Goal: Obtain resource: Obtain resource

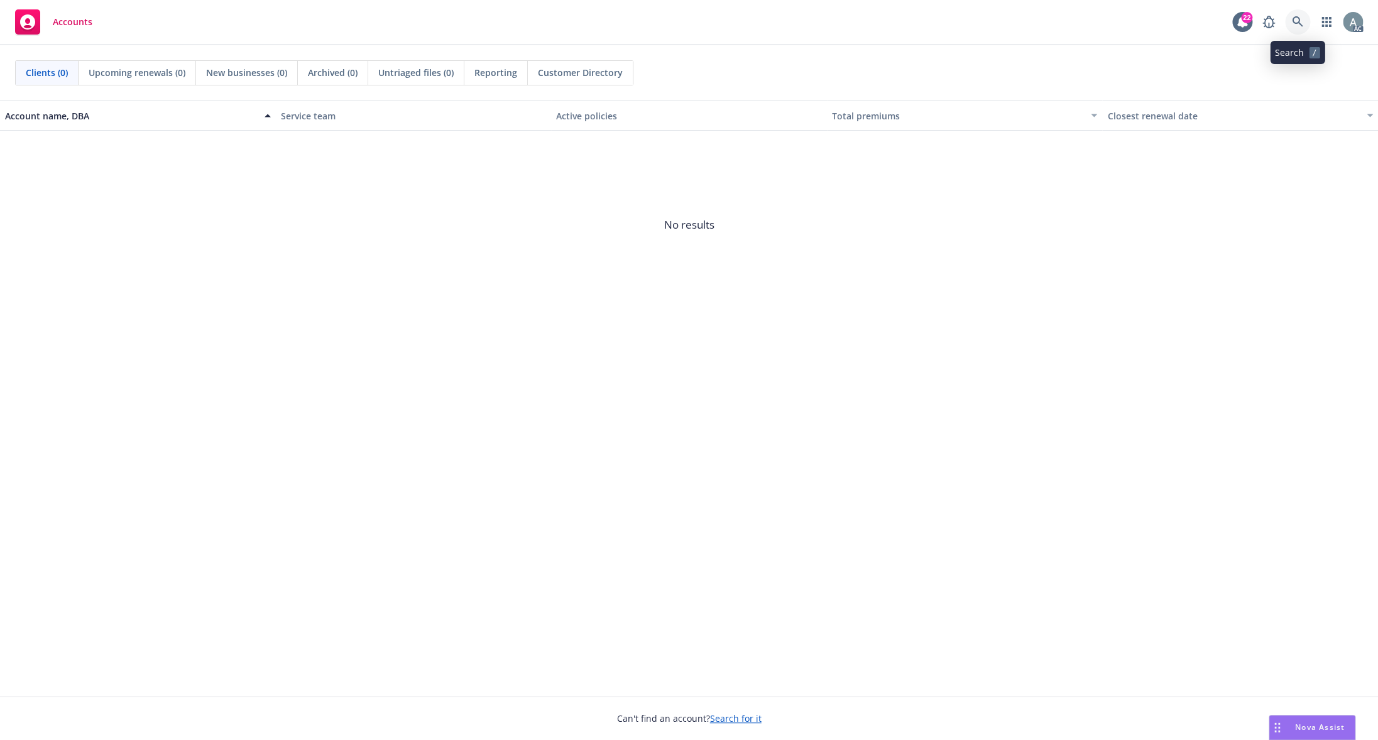
click at [1299, 18] on icon at bounding box center [1297, 21] width 11 height 11
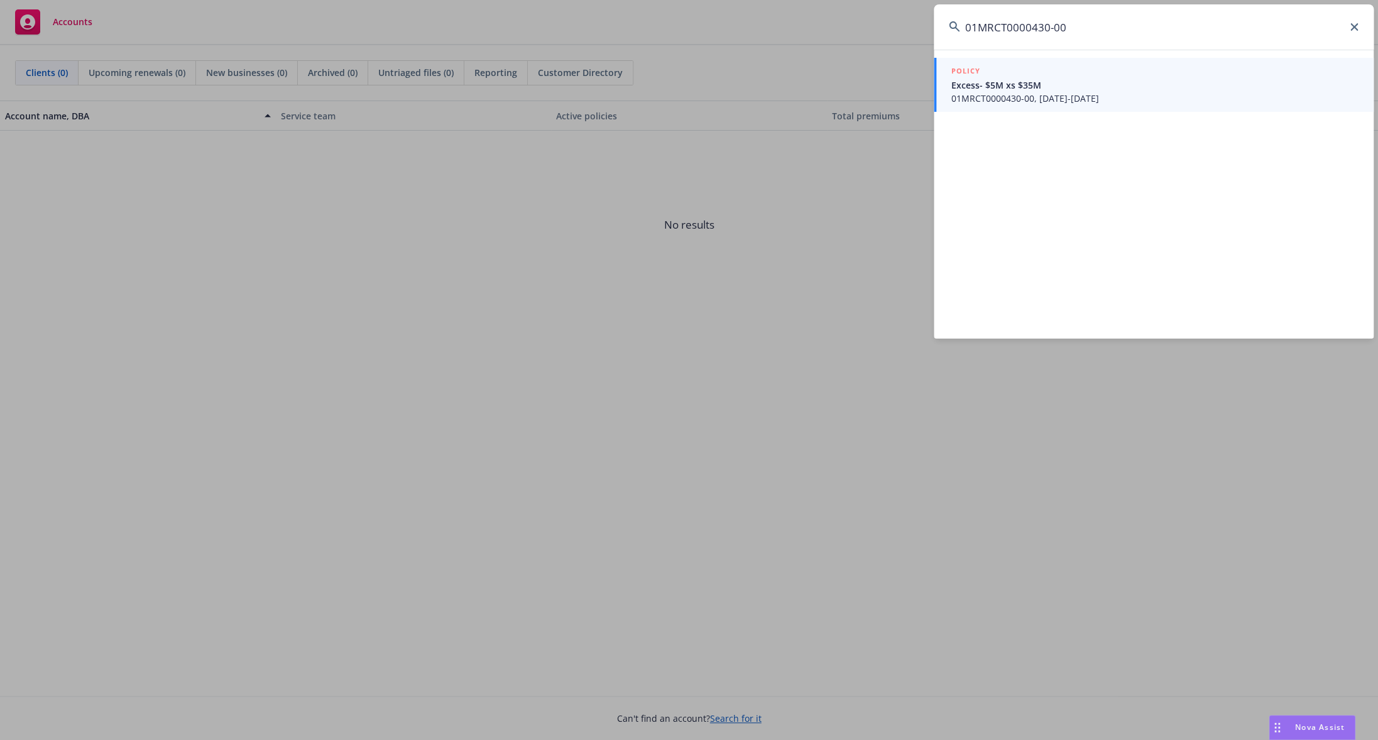
type input "01MRCT0000430-00"
click at [1027, 85] on span "Excess- $5M xs $35M" at bounding box center [1154, 85] width 407 height 13
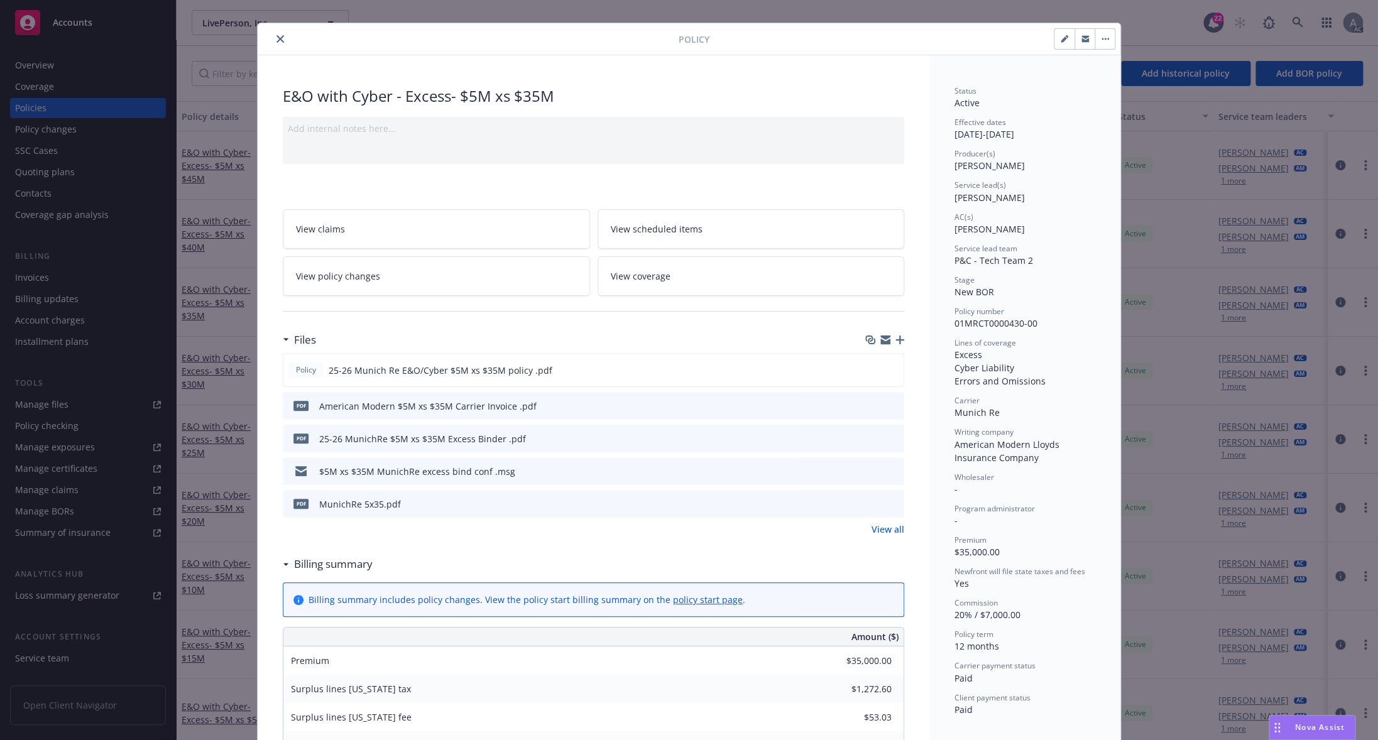
scroll to position [25, 0]
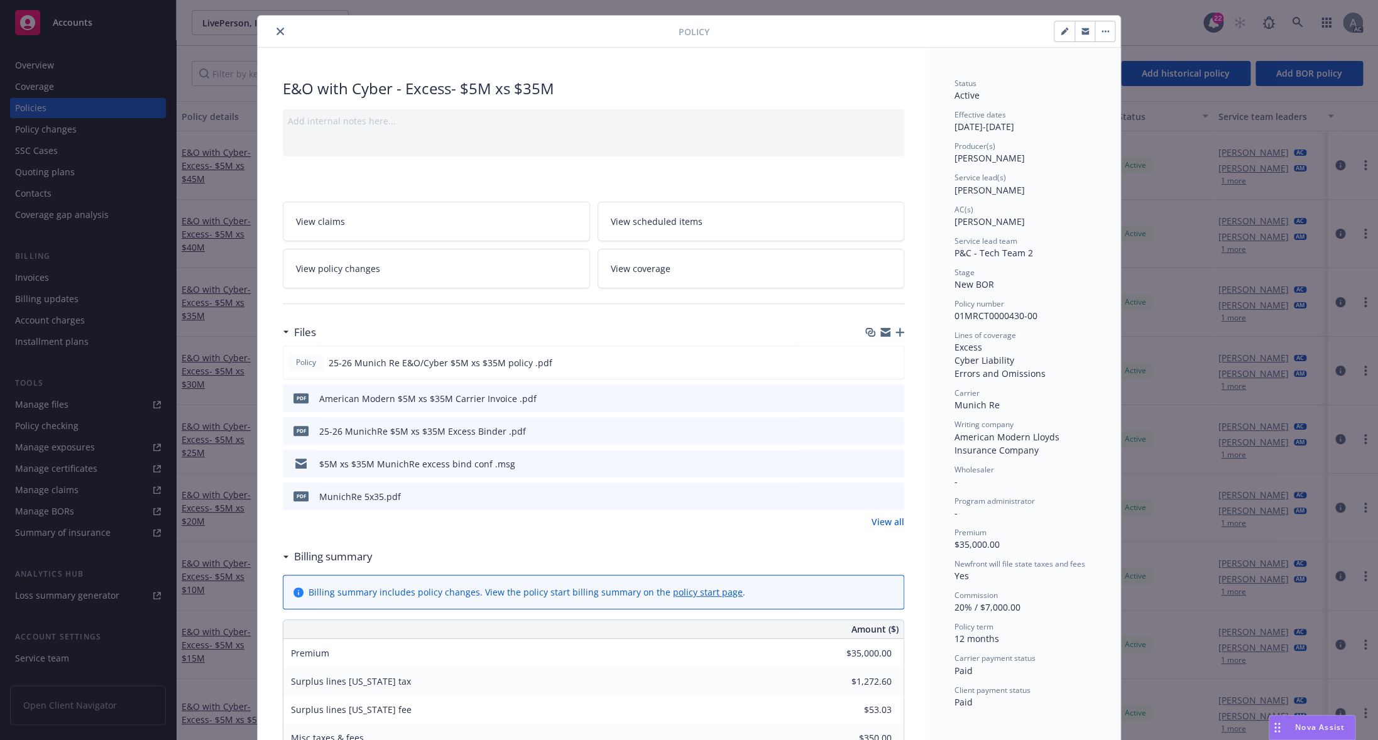
click at [888, 400] on icon "preview file" at bounding box center [892, 397] width 11 height 9
